Goal: Information Seeking & Learning: Learn about a topic

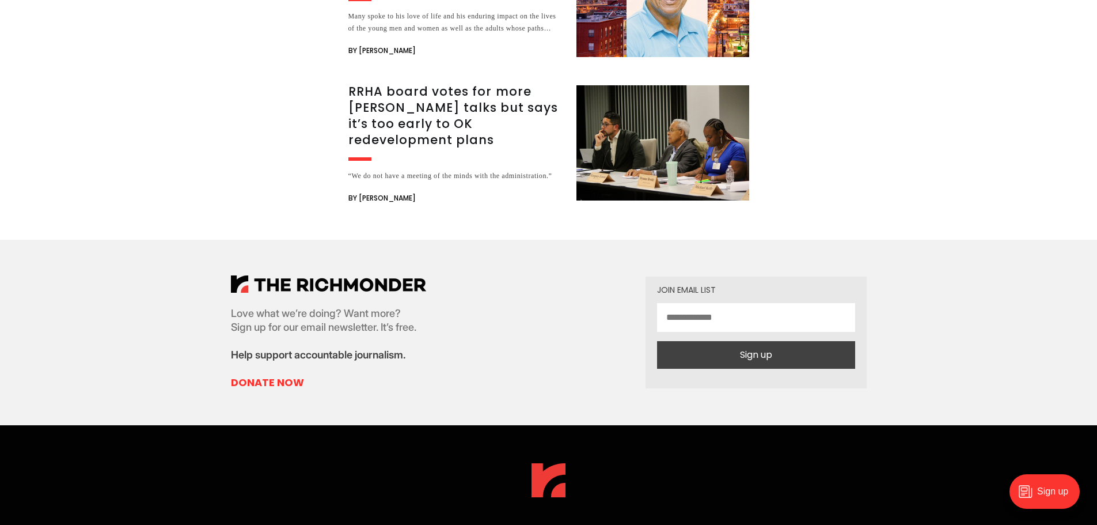
scroll to position [2473, 0]
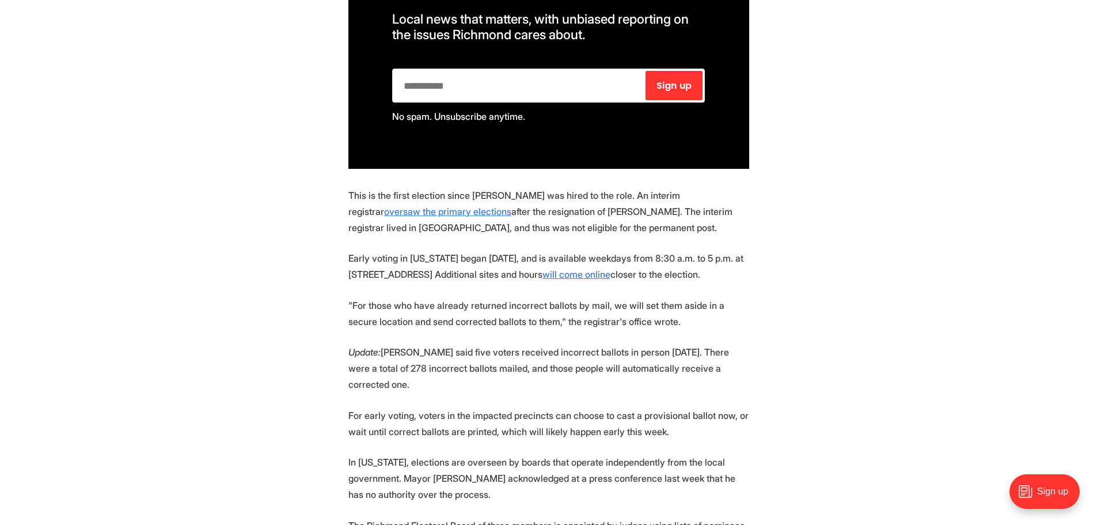
scroll to position [864, 0]
click at [511, 205] on link "oversaw the primary elections" at bounding box center [447, 211] width 127 height 12
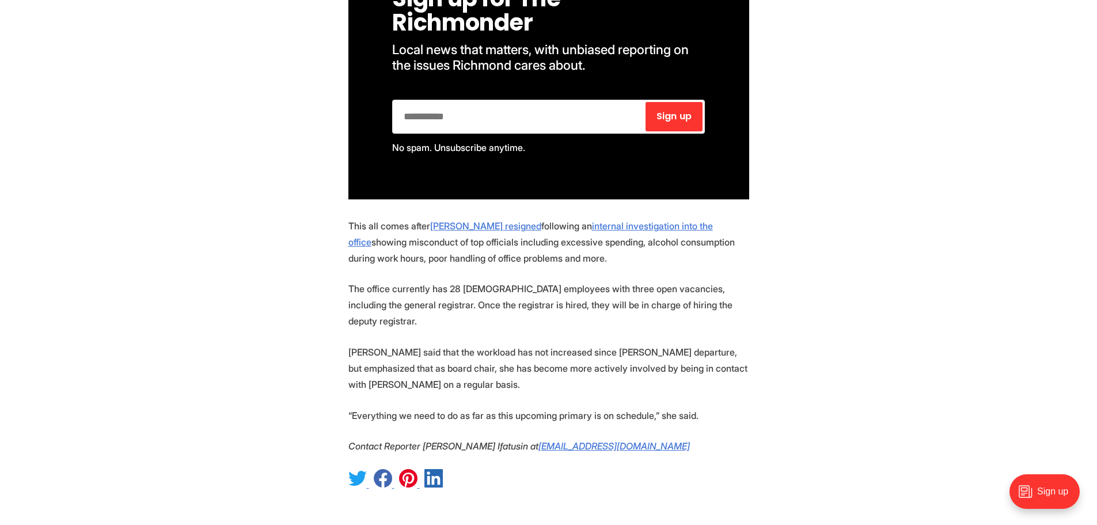
scroll to position [1209, 0]
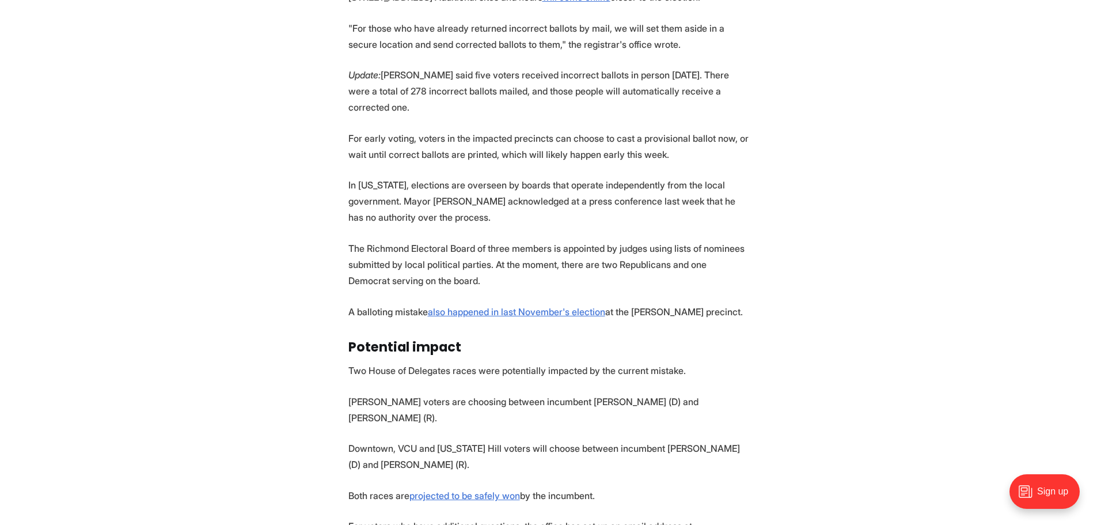
scroll to position [864, 0]
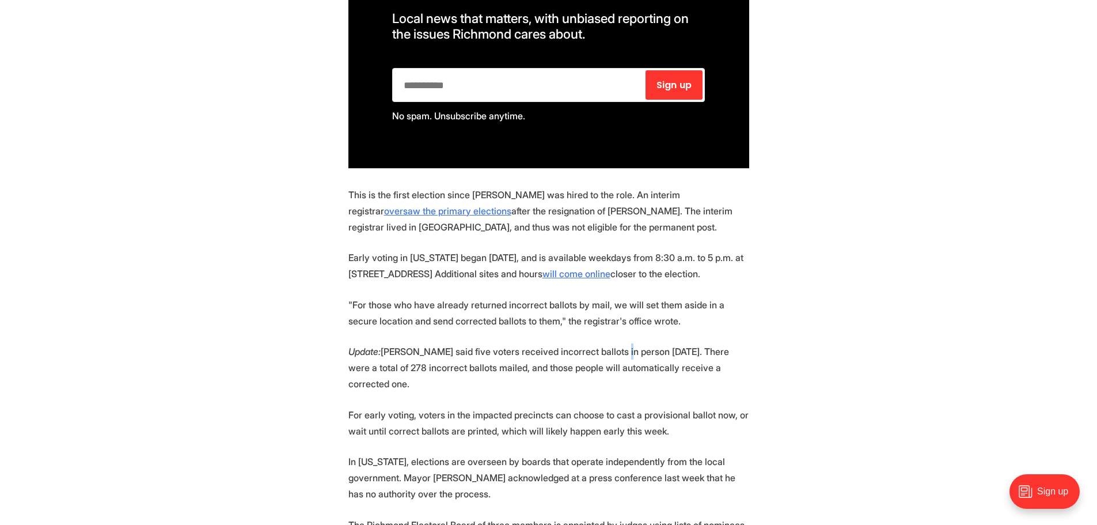
drag, startPoint x: 612, startPoint y: 323, endPoint x: 621, endPoint y: 317, distance: 10.9
click at [620, 318] on section "The Richmond Office of Elections issued an apology this weekend after discoveri…" at bounding box center [548, 378] width 1097 height 1288
drag, startPoint x: 725, startPoint y: 422, endPoint x: 718, endPoint y: 420, distance: 7.1
click at [723, 453] on p "In [US_STATE], elections are overseen by boards that operate independently from…" at bounding box center [548, 477] width 401 height 48
click at [566, 309] on section "The Richmond Office of Elections issued an apology this weekend after discoveri…" at bounding box center [548, 378] width 1097 height 1288
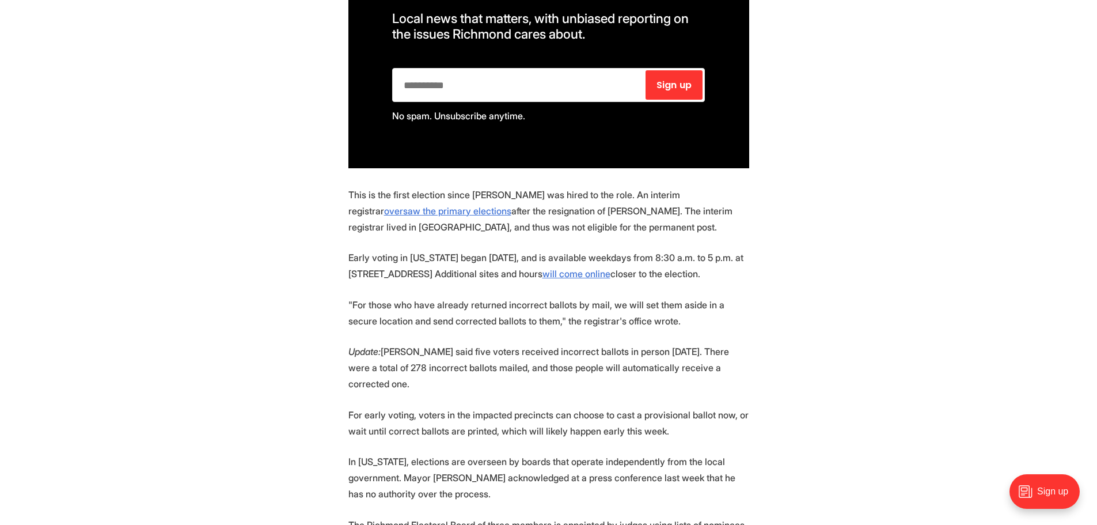
click at [627, 297] on p ""For those who have already returned incorrect ballots by mail, we will set the…" at bounding box center [548, 313] width 401 height 32
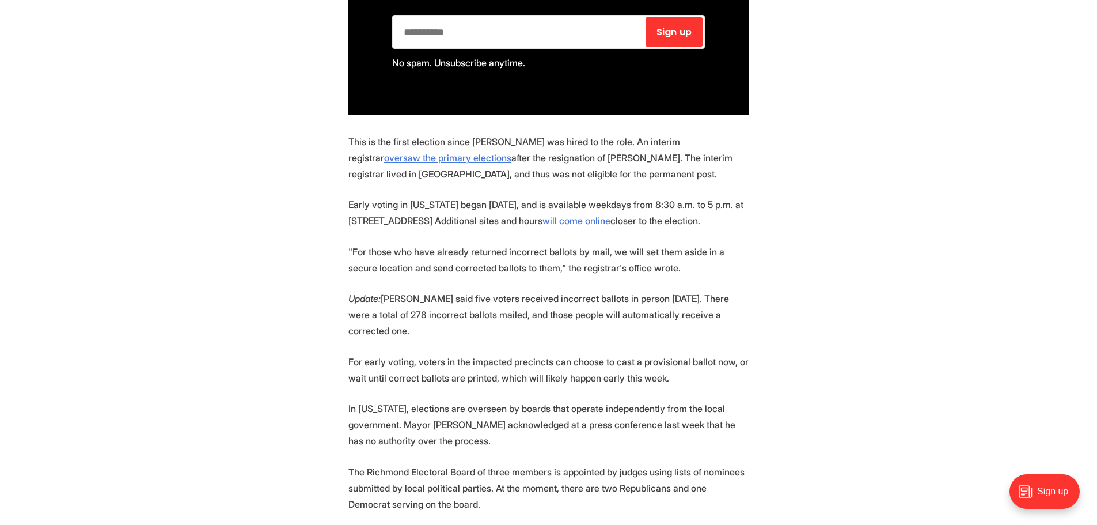
scroll to position [979, 0]
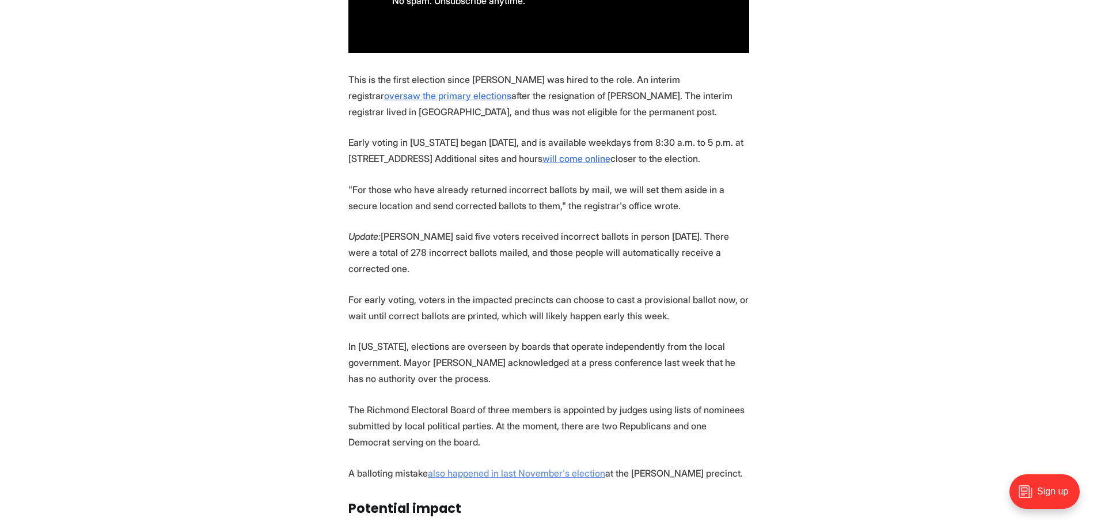
click at [522, 467] on link "also happened in last November's election" at bounding box center [516, 473] width 177 height 12
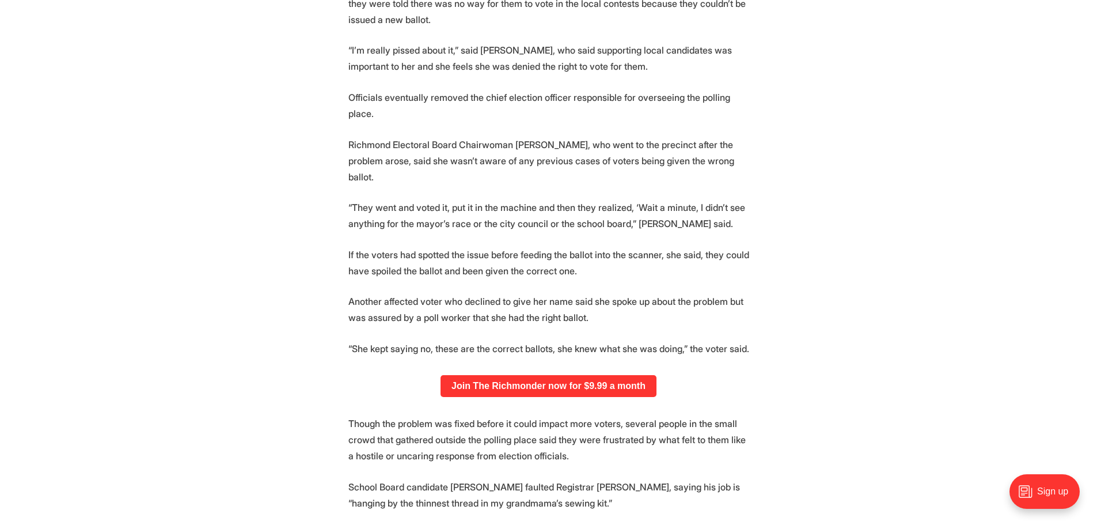
scroll to position [921, 0]
